Goal: Transaction & Acquisition: Purchase product/service

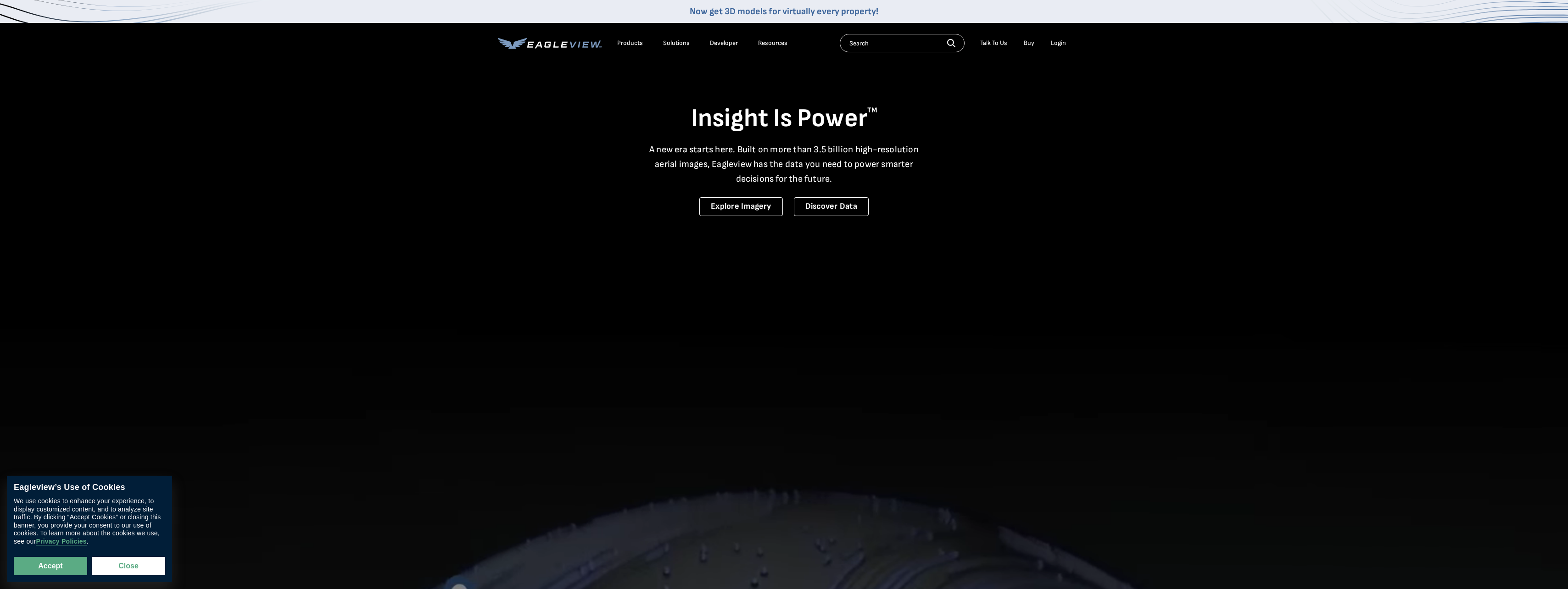
click at [1064, 40] on div "Login" at bounding box center [1058, 43] width 15 height 9
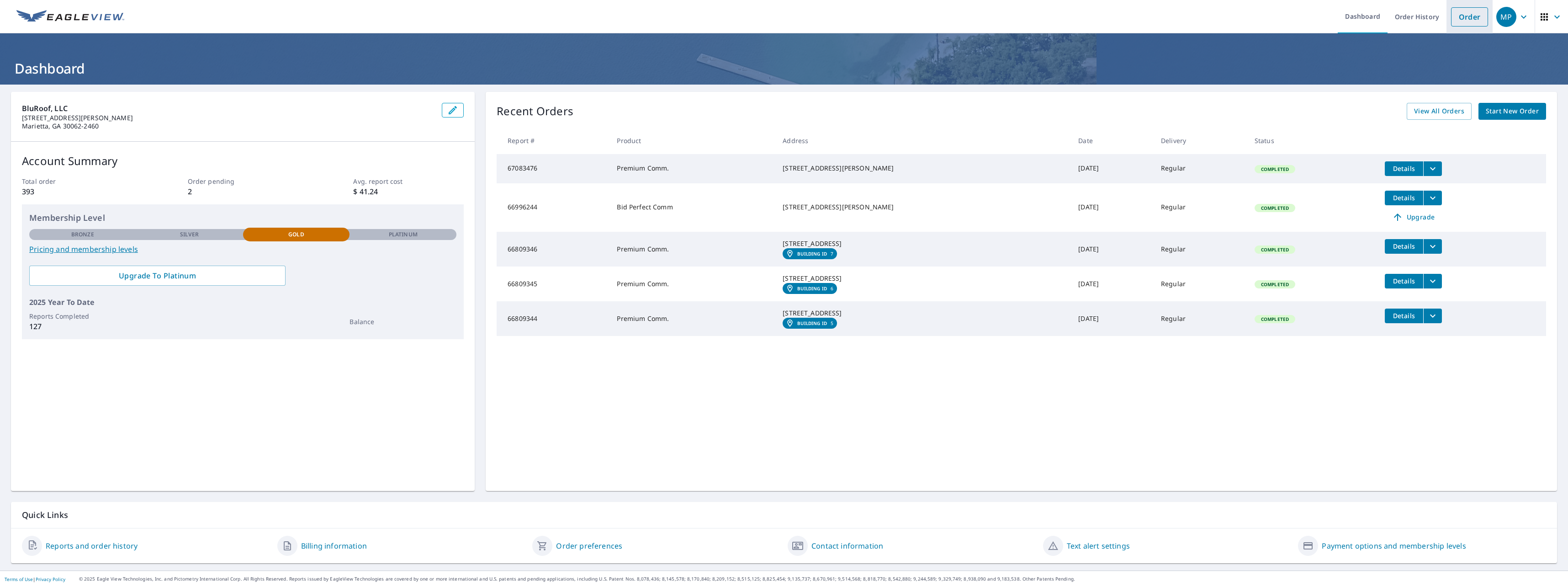
click at [1464, 19] on link "Order" at bounding box center [1469, 17] width 37 height 19
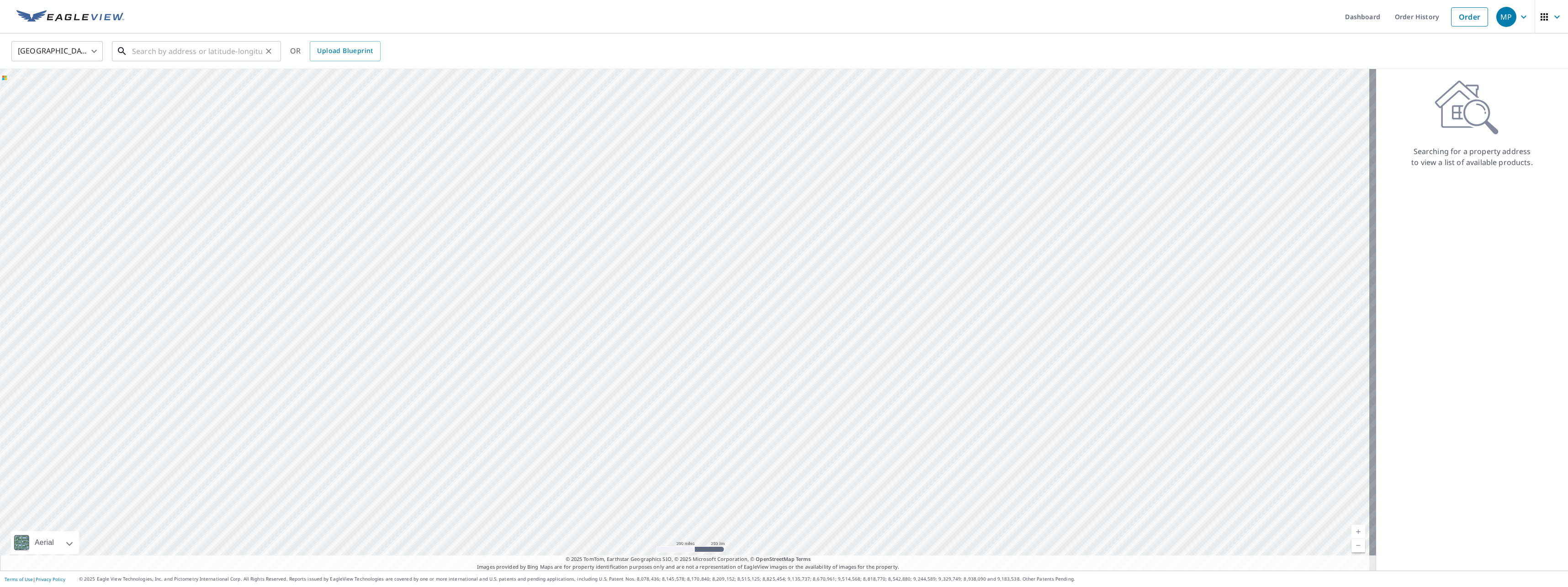
click at [161, 52] on input "text" at bounding box center [197, 51] width 130 height 26
click at [172, 86] on p "Marietta, GA 30062" at bounding box center [202, 88] width 144 height 9
type input "1776 Millview Dr Marietta, GA 30062"
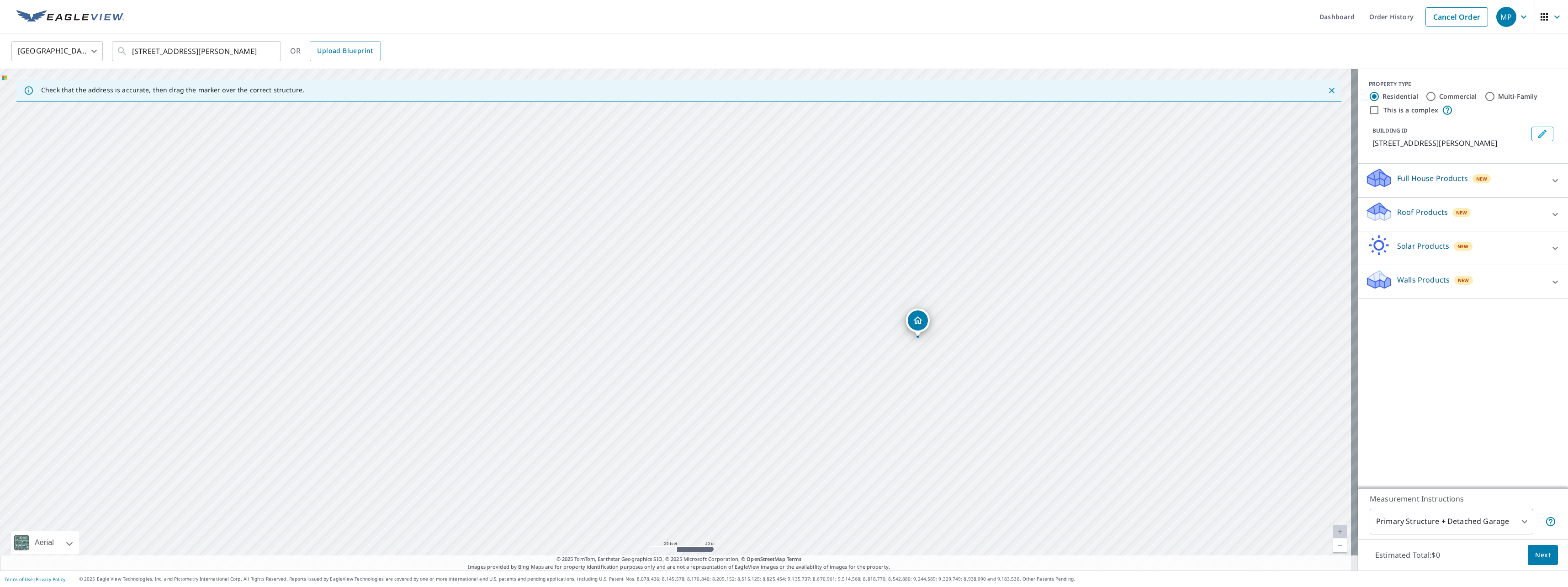
drag, startPoint x: 723, startPoint y: 309, endPoint x: 592, endPoint y: 311, distance: 131.0
click at [592, 311] on div "1776 Millview Dr Marietta, GA 30062" at bounding box center [679, 319] width 1358 height 501
click at [877, 336] on div "1776 Millview Dr Marietta, GA 30062" at bounding box center [679, 319] width 1358 height 501
click at [1550, 213] on icon at bounding box center [1555, 214] width 11 height 11
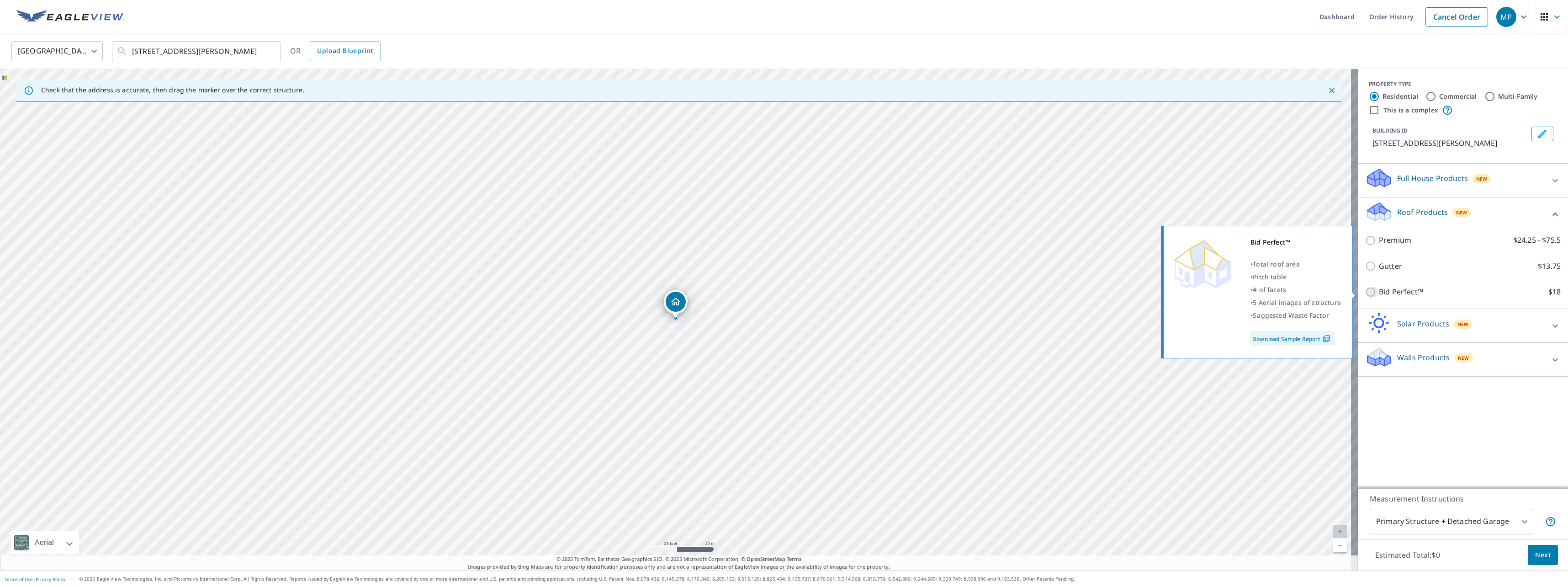
click at [1365, 292] on input "Bid Perfect™ $18" at bounding box center [1372, 292] width 14 height 11
checkbox input "true"
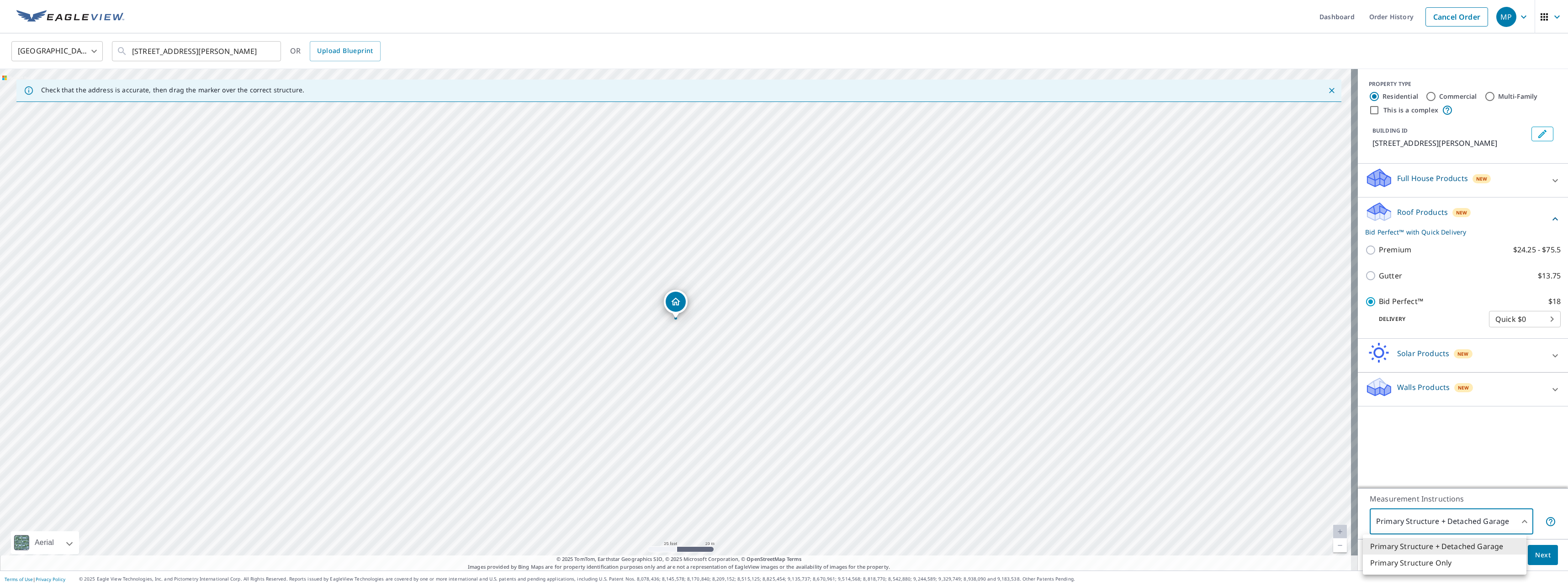
click at [1517, 521] on body "MP MP Dashboard Order History Cancel Order MP United States US ​ 1776 Millview …" at bounding box center [784, 294] width 1568 height 587
click at [1445, 562] on li "Primary Structure Only" at bounding box center [1444, 562] width 164 height 16
type input "2"
click at [1535, 554] on span "Next" at bounding box center [1543, 555] width 16 height 12
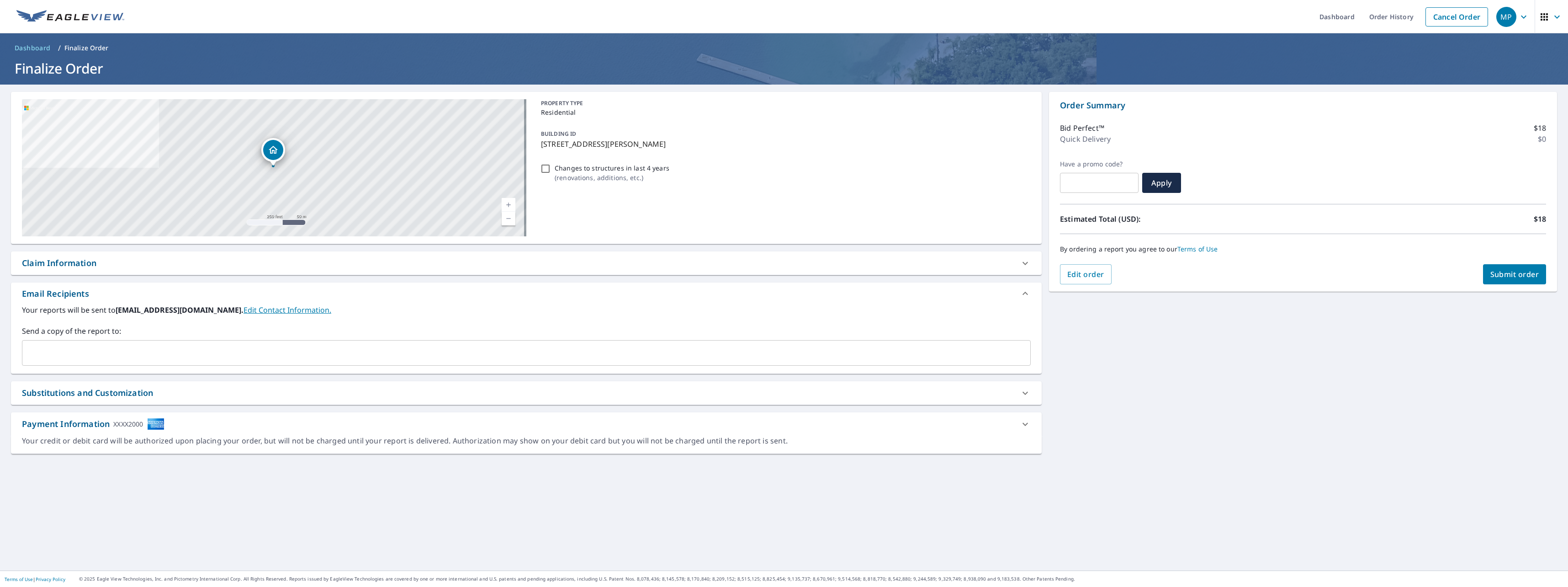
click at [1514, 273] on span "Submit order" at bounding box center [1514, 274] width 49 height 10
